Goal: Task Accomplishment & Management: Manage account settings

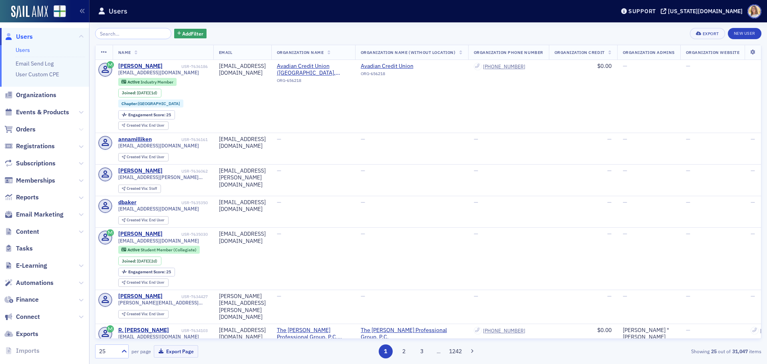
click at [79, 128] on icon at bounding box center [81, 129] width 5 height 5
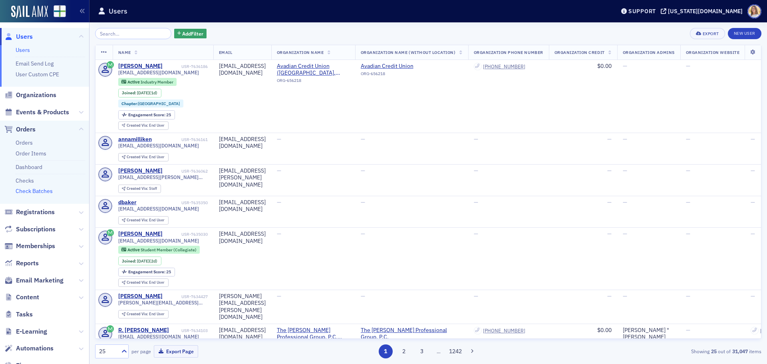
click at [45, 191] on link "Check Batches" at bounding box center [34, 190] width 37 height 7
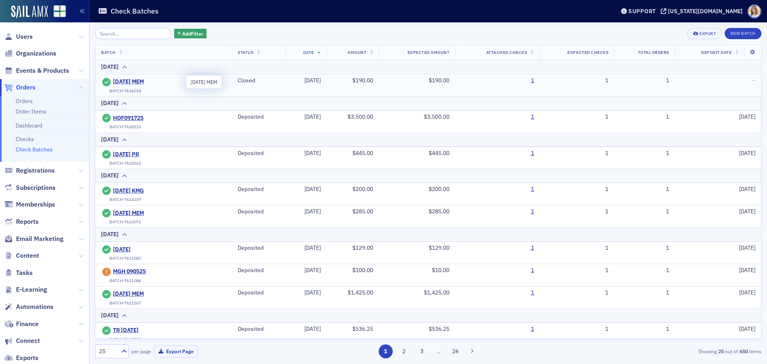
click at [139, 81] on span "[DATE] MEM" at bounding box center [149, 81] width 73 height 7
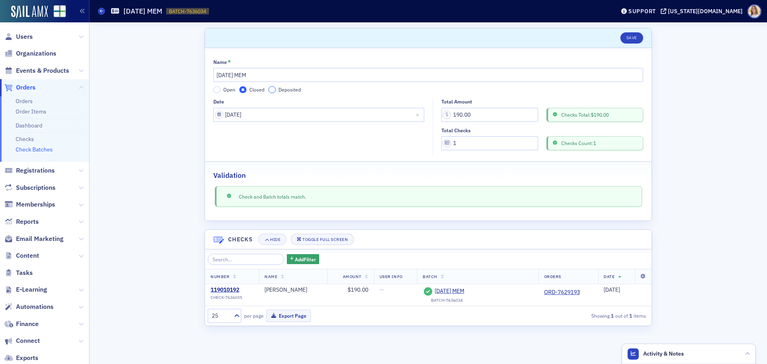
click at [272, 87] on input "Deposited" at bounding box center [271, 89] width 7 height 7
click at [270, 145] on input "Deposit Date" at bounding box center [318, 143] width 211 height 14
select select "8"
select select "2025"
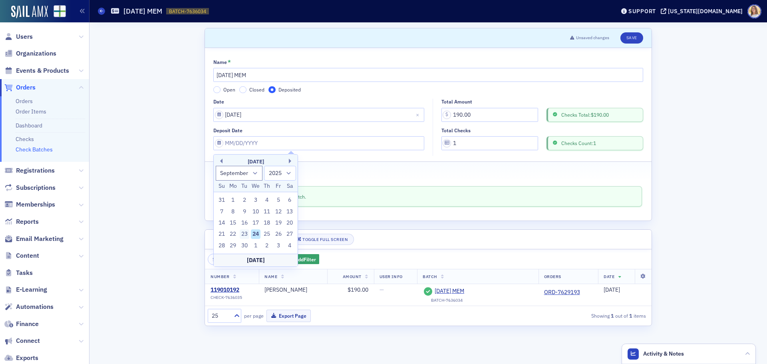
click at [244, 233] on div "23" at bounding box center [245, 234] width 10 height 10
type input "[DATE]"
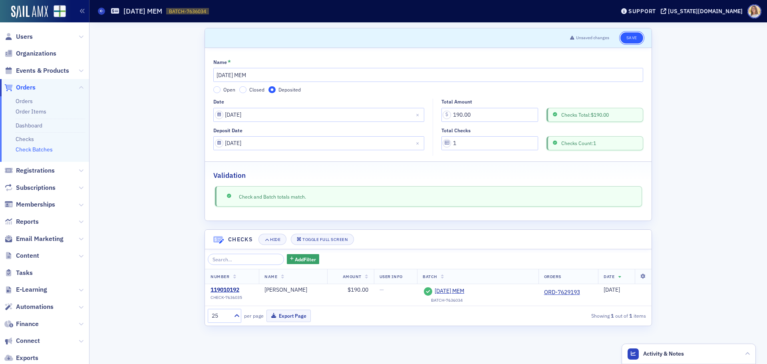
click at [628, 37] on button "Save" at bounding box center [631, 37] width 23 height 11
click at [28, 38] on span "Users" at bounding box center [24, 36] width 17 height 9
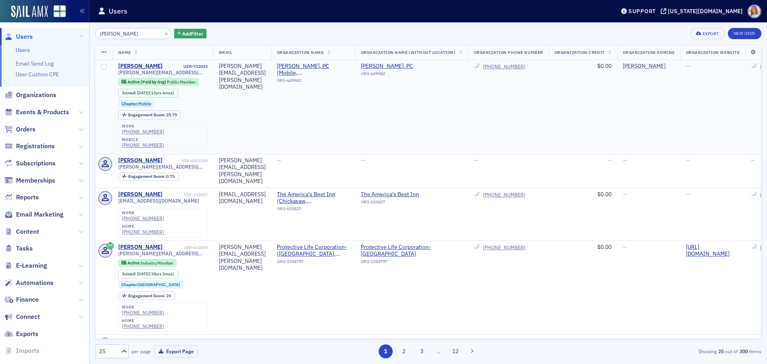
type input "[PERSON_NAME]"
drag, startPoint x: 184, startPoint y: 71, endPoint x: 113, endPoint y: 73, distance: 70.3
click at [113, 73] on td "[PERSON_NAME] USR-712023 [PERSON_NAME][EMAIL_ADDRESS][PERSON_NAME][DOMAIN_NAME]…" at bounding box center [163, 107] width 101 height 94
copy span "[PERSON_NAME][EMAIL_ADDRESS][PERSON_NAME][DOMAIN_NAME]"
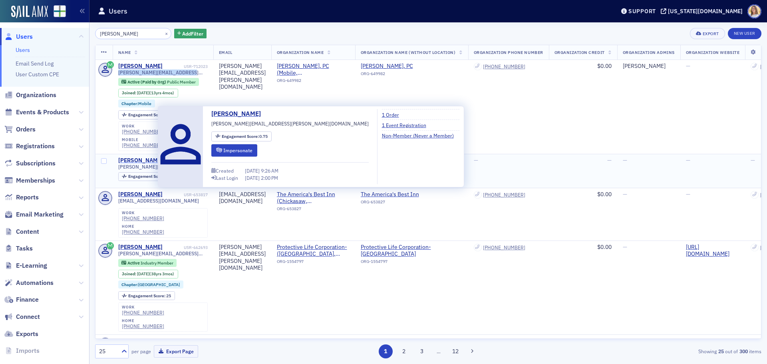
click at [129, 157] on div "[PERSON_NAME]" at bounding box center [140, 160] width 44 height 7
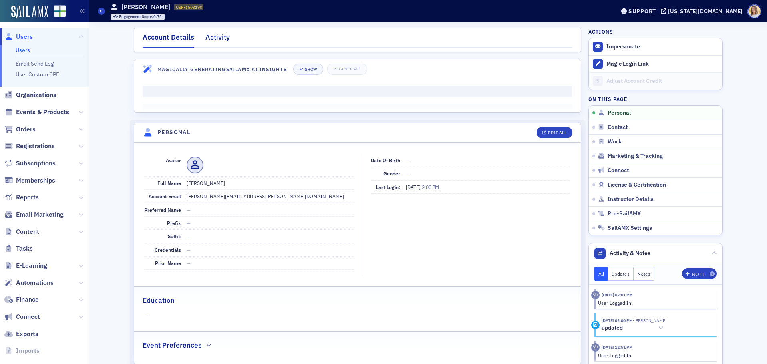
click at [209, 34] on div "Activity" at bounding box center [217, 39] width 24 height 15
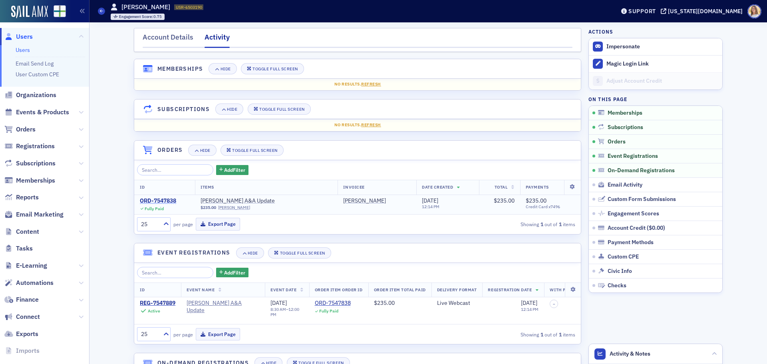
click at [167, 199] on div "ORD-7547838" at bounding box center [158, 200] width 36 height 7
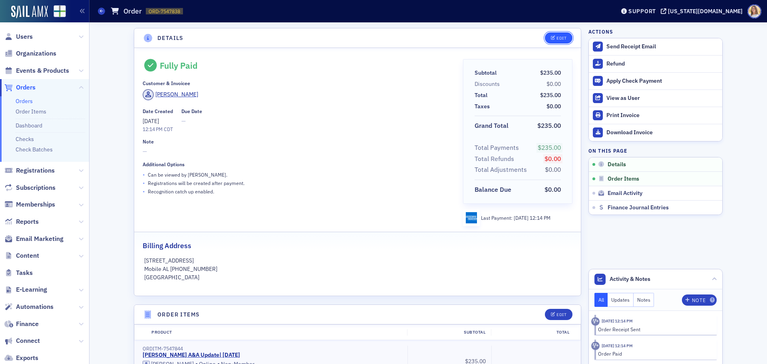
click at [546, 36] on button "Edit" at bounding box center [559, 37] width 28 height 11
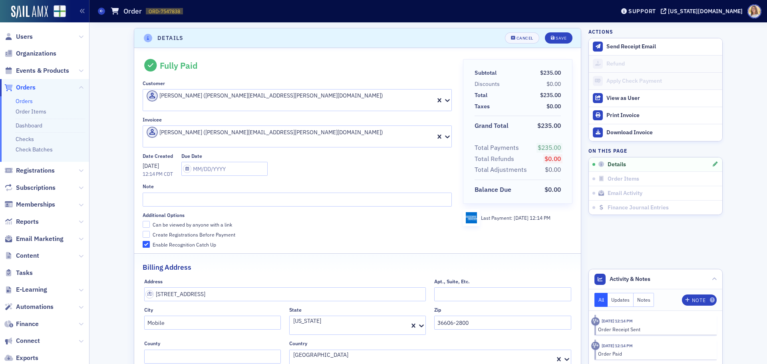
scroll to position [2, 0]
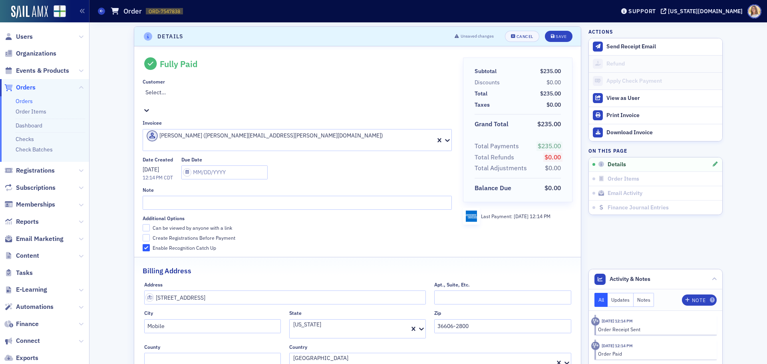
paste input "[PERSON_NAME][EMAIL_ADDRESS][PERSON_NAME][DOMAIN_NAME]"
type input "[PERSON_NAME][EMAIL_ADDRESS][PERSON_NAME][DOMAIN_NAME]"
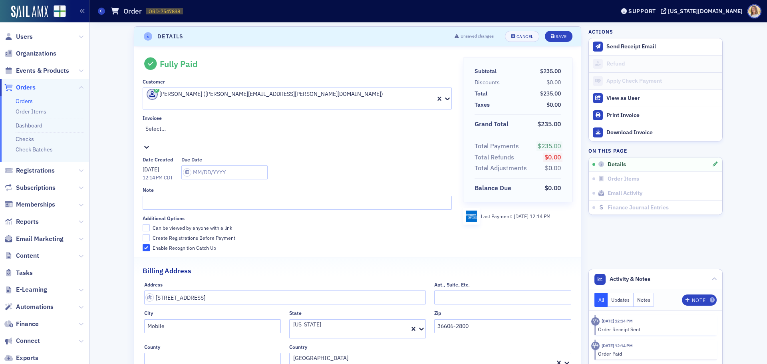
paste input "[PERSON_NAME][EMAIL_ADDRESS][PERSON_NAME][DOMAIN_NAME]"
type input "[PERSON_NAME][EMAIL_ADDRESS][PERSON_NAME][DOMAIN_NAME]"
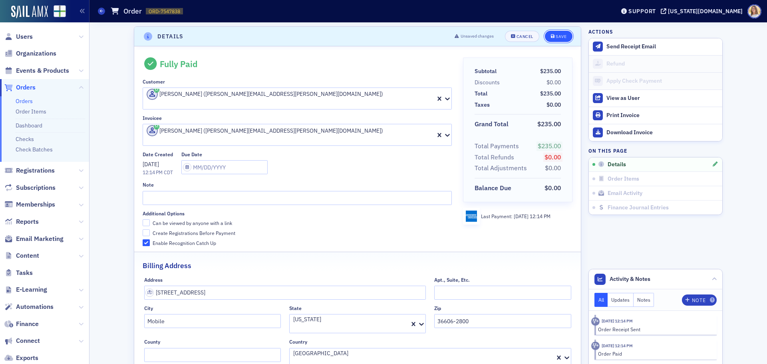
click at [558, 38] on div "Save" at bounding box center [561, 36] width 11 height 4
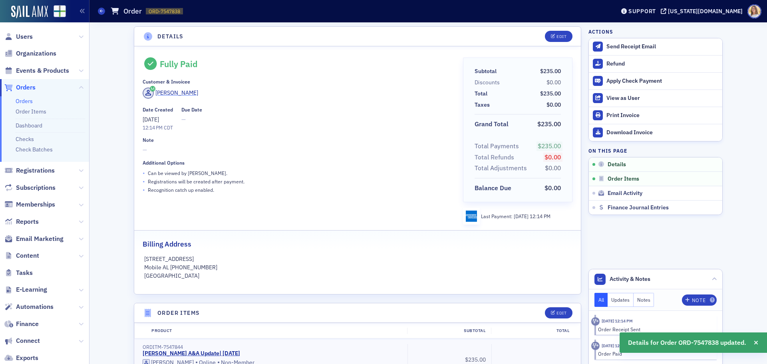
click at [168, 93] on div "[PERSON_NAME]" at bounding box center [176, 93] width 43 height 8
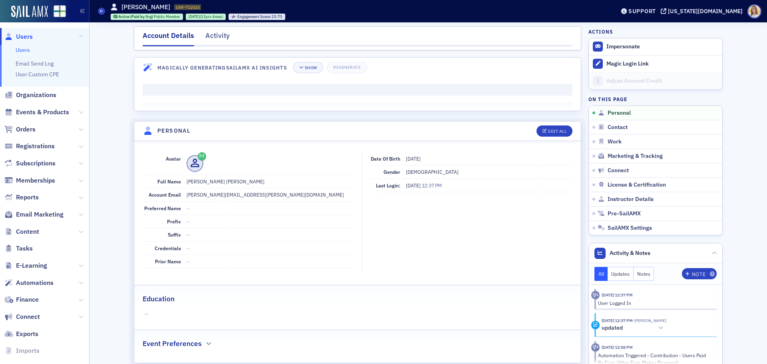
click at [28, 39] on span "Users" at bounding box center [24, 36] width 17 height 9
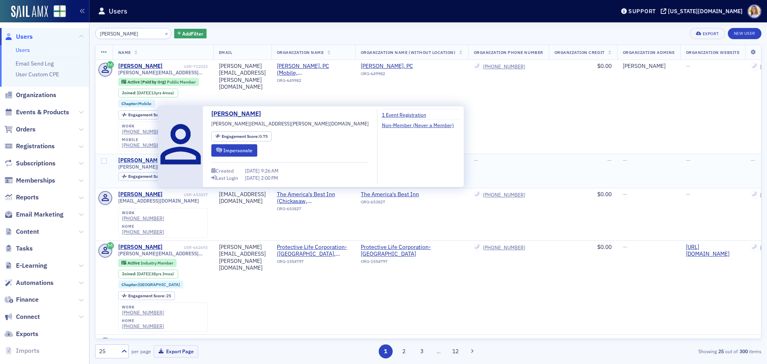
click at [146, 157] on div "[PERSON_NAME]" at bounding box center [140, 160] width 44 height 7
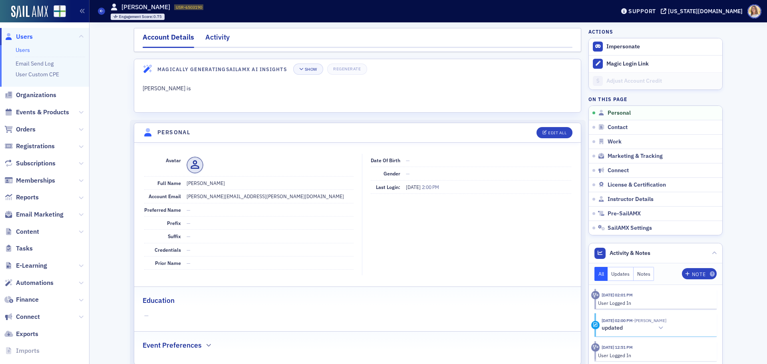
click at [221, 37] on div "Activity" at bounding box center [217, 39] width 24 height 15
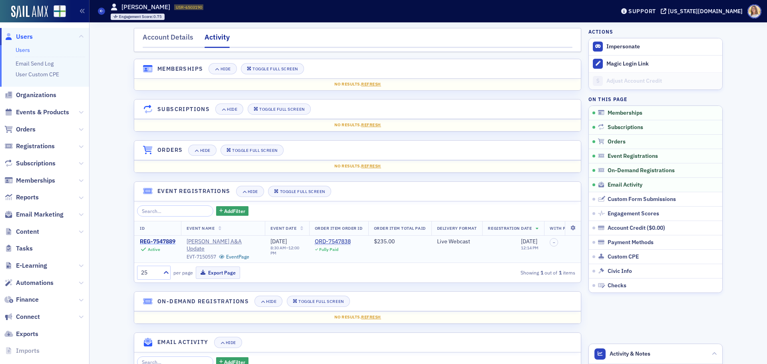
click at [161, 241] on div "REG-7547889" at bounding box center [158, 241] width 36 height 7
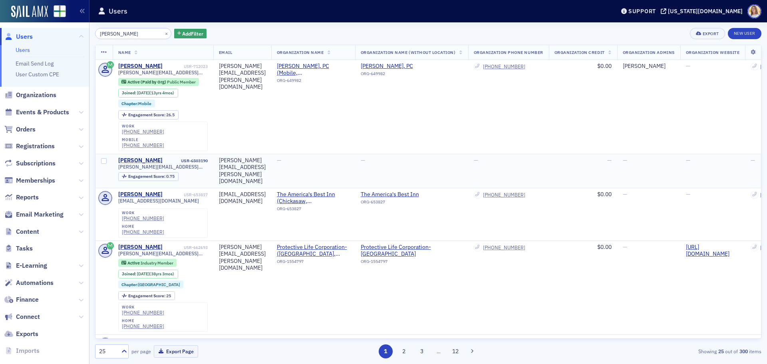
click at [148, 157] on div "[PERSON_NAME]" at bounding box center [140, 160] width 44 height 7
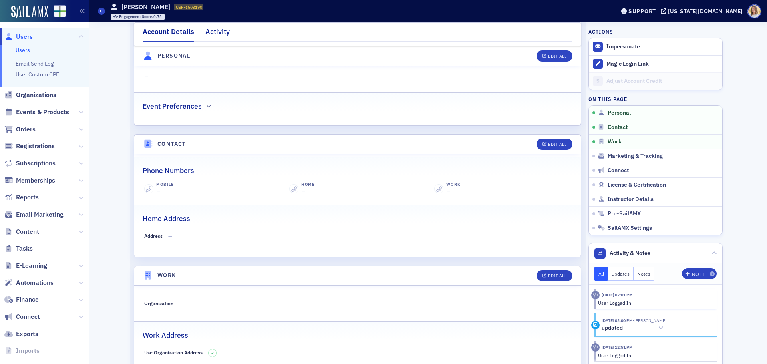
click at [220, 32] on div "Activity" at bounding box center [217, 33] width 24 height 15
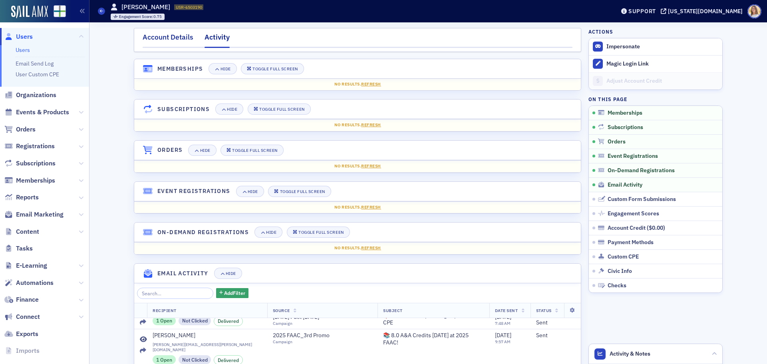
click at [157, 38] on div "Account Details" at bounding box center [168, 39] width 51 height 15
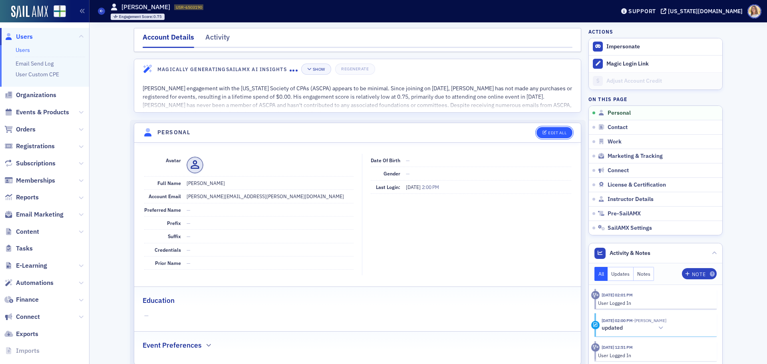
click at [558, 131] on div "Edit All" at bounding box center [557, 133] width 18 height 4
select select "US"
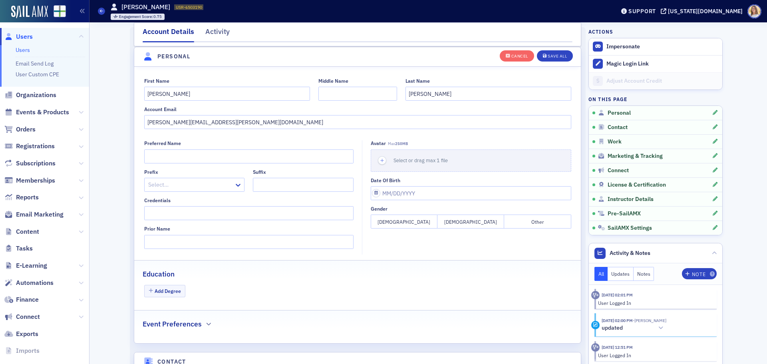
scroll to position [93, 0]
drag, startPoint x: 235, startPoint y: 115, endPoint x: 77, endPoint y: 100, distance: 158.1
click at [77, 100] on div "Users Users Email Send Log User Custom CPE Organizations Events & Products Orde…" at bounding box center [383, 182] width 767 height 364
drag, startPoint x: 204, startPoint y: 87, endPoint x: 119, endPoint y: 79, distance: 85.1
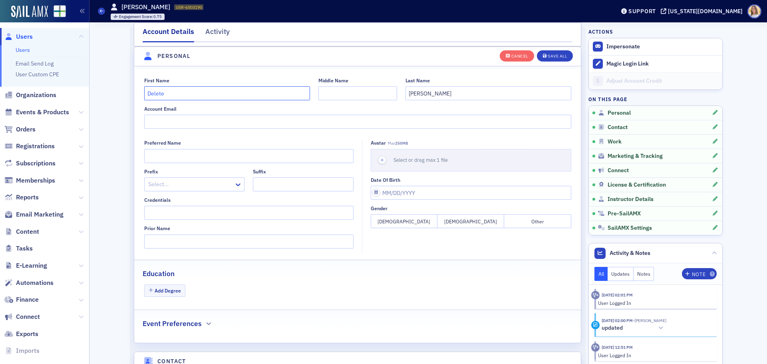
type input "Delete"
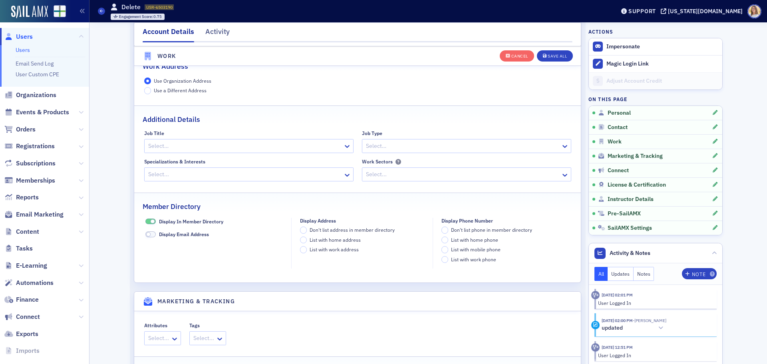
scroll to position [692, 0]
click at [549, 54] on div "Save All" at bounding box center [557, 56] width 19 height 4
click at [24, 36] on span "Users" at bounding box center [24, 36] width 17 height 9
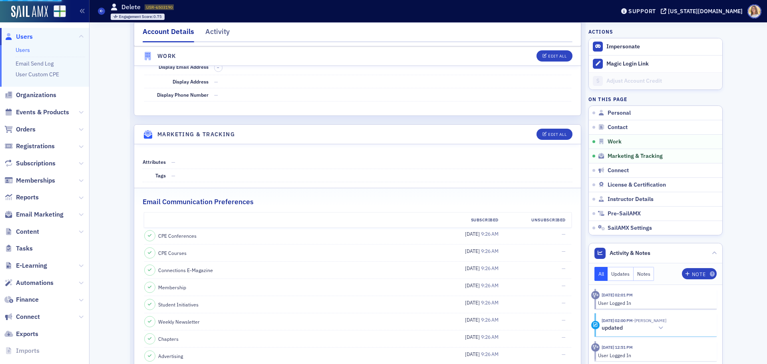
scroll to position [518, 0]
